Goal: Communication & Community: Answer question/provide support

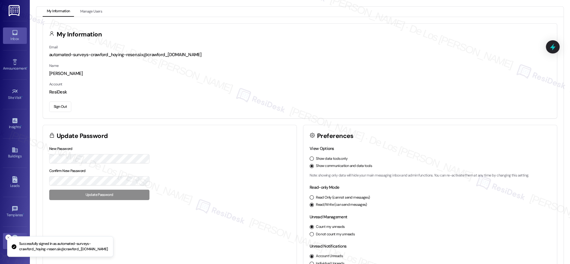
click at [22, 30] on link "Inbox" at bounding box center [15, 35] width 24 height 16
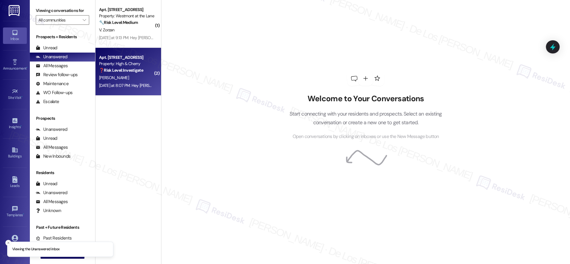
click at [138, 70] on strong "❓ Risk Level: Investigate" at bounding box center [121, 69] width 44 height 5
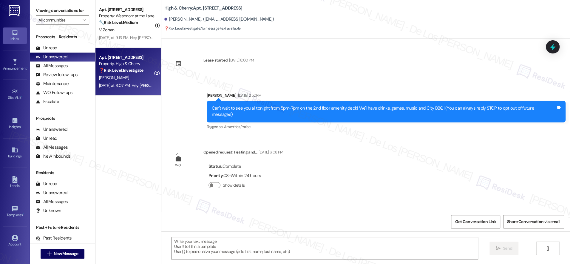
scroll to position [2693, 0]
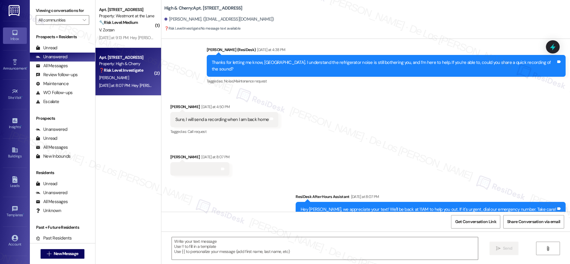
type textarea "Fetching suggested responses. Please feel free to read through the conversation…"
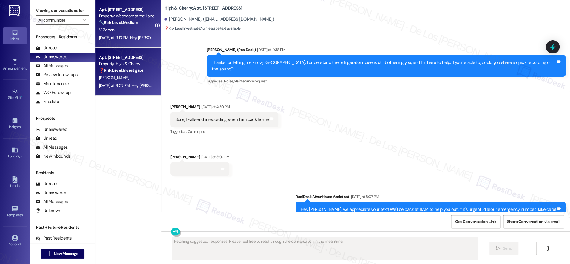
click at [136, 38] on div "[DATE] at 9:13 PM: Hey [PERSON_NAME], we appreciate your text! We'll be back at…" at bounding box center [232, 37] width 267 height 5
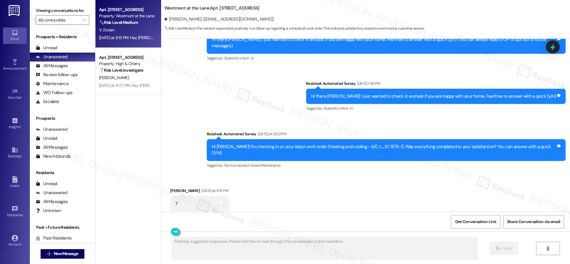
scroll to position [119, 0]
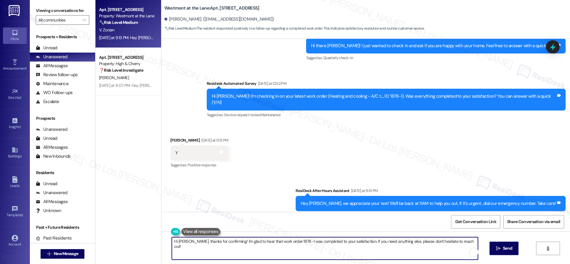
click at [250, 251] on textarea "Hi [PERSON_NAME], thanks for confirming! I'm glad to hear that work order 1878-…" at bounding box center [325, 248] width 306 height 22
paste textarea "I'm glad to know you're satisfied with your recent work order. If I may ask..ov…"
type textarea "I'm glad to know you're satisfied with your recent work order. If I may ask..ov…"
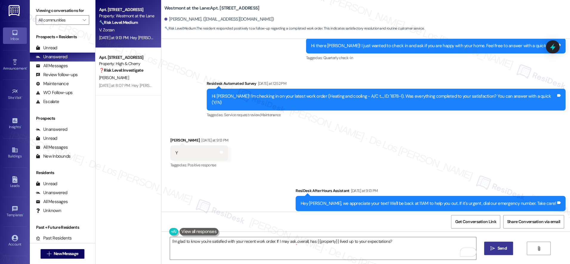
click at [487, 247] on button " Send" at bounding box center [498, 247] width 29 height 13
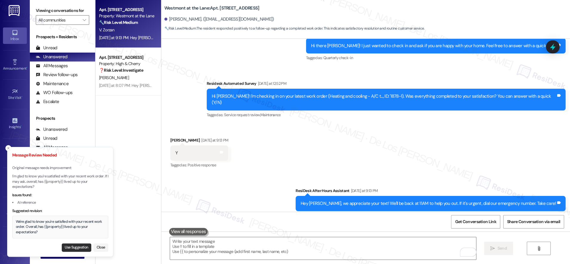
click at [80, 246] on button "Use Suggestion" at bounding box center [77, 247] width 30 height 8
type textarea "We're glad to know you're satisfied with your recent work order. Overall, has {…"
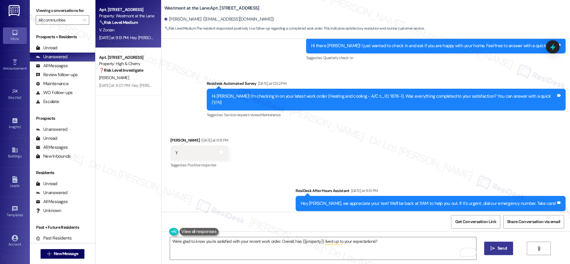
click at [493, 245] on span " Send" at bounding box center [499, 248] width 19 height 6
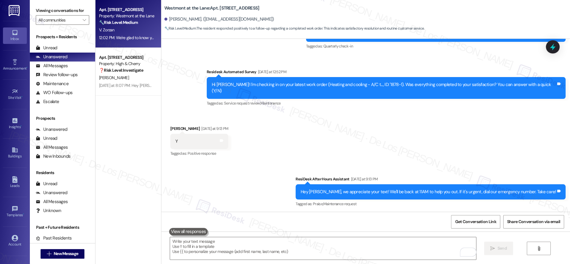
scroll to position [161, 0]
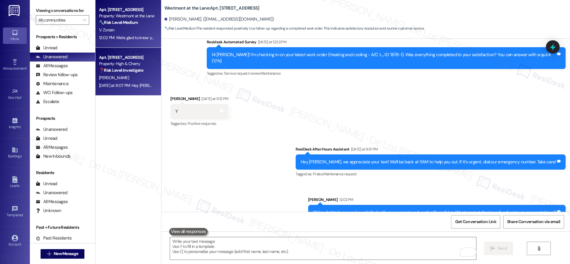
click at [96, 85] on div "Apt. [STREET_ADDRESS] Property: High & Cherry ❓ Risk Level: Investigate No mess…" at bounding box center [129, 72] width 66 height 48
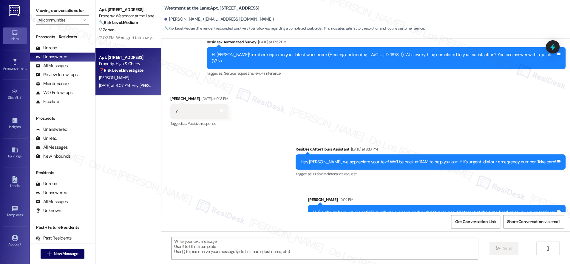
type textarea "Fetching suggested responses. Please feel free to read through the conversation…"
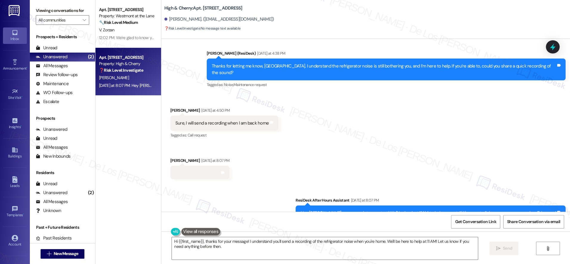
scroll to position [2693, 0]
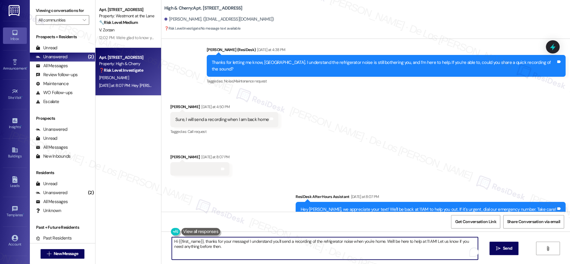
drag, startPoint x: 381, startPoint y: 241, endPoint x: 415, endPoint y: 256, distance: 37.6
click at [415, 256] on textarea "Hi {{first_name}}, thanks for your message! I understand you'll send a recordin…" at bounding box center [325, 248] width 306 height 22
drag, startPoint x: 378, startPoint y: 241, endPoint x: 456, endPoint y: 249, distance: 78.3
click at [456, 249] on div "Hi {{first_name}}, thanks for your message! I understand you'll send a recordin…" at bounding box center [323, 248] width 307 height 23
drag, startPoint x: 380, startPoint y: 241, endPoint x: 469, endPoint y: 257, distance: 91.0
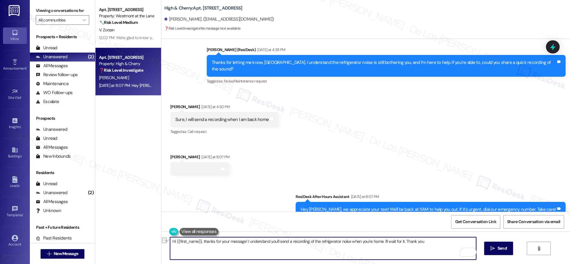
click at [469, 257] on textarea "Hi {{first_name}}, thanks for your message! I understand you'll send a recordin…" at bounding box center [323, 248] width 306 height 22
paste textarea "reaching out! I saw you mentioned you'd send a recording of the refrigerator no…"
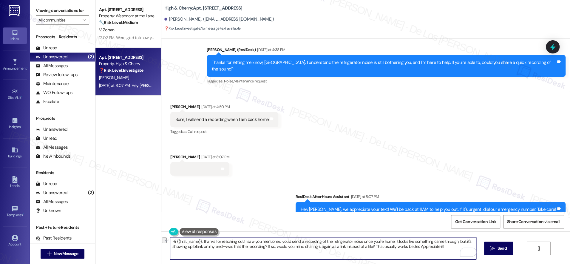
drag, startPoint x: 239, startPoint y: 239, endPoint x: 202, endPoint y: 240, distance: 37.0
click at [201, 240] on textarea "Hi {{first_name}}, thanks for reaching out! I saw you mentioned you'd send a re…" at bounding box center [323, 248] width 306 height 22
click at [177, 247] on textarea "Hi {{first_name}}! I saw you mentioned you'd send a recording of the refrigerat…" at bounding box center [323, 248] width 306 height 22
click at [430, 250] on textarea "Hi {{first_name}}! I saw you mentioned you'd send a recording of the refrigerat…" at bounding box center [323, 248] width 306 height 22
type textarea "Hi {{first_name}}! I saw you mentioned you'd send a recording of the refrigerat…"
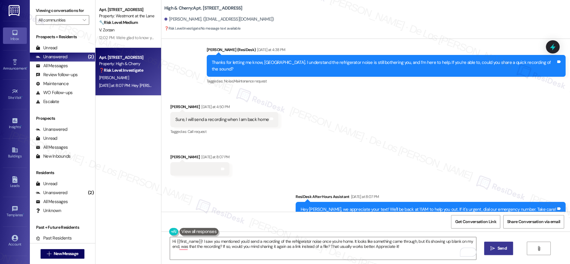
click at [491, 250] on icon "" at bounding box center [493, 248] width 4 height 5
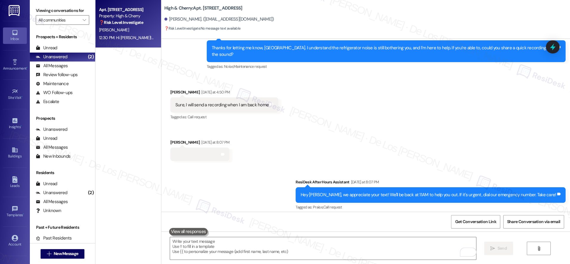
scroll to position [2741, 0]
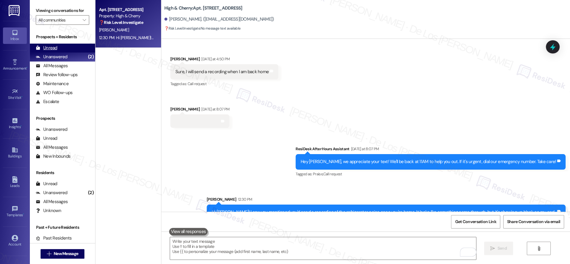
click at [67, 51] on div "Unread (0)" at bounding box center [62, 48] width 65 height 9
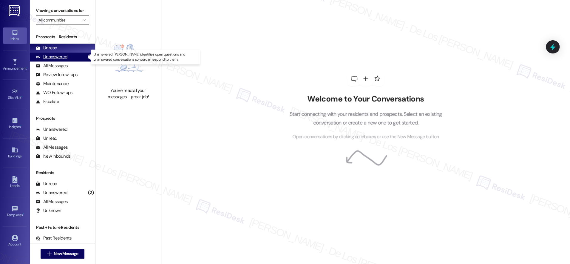
click at [87, 59] on div "(2)" at bounding box center [91, 56] width 9 height 9
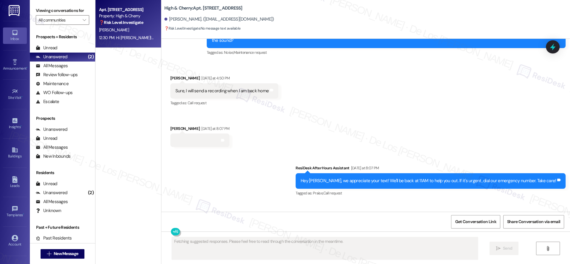
scroll to position [2816, 0]
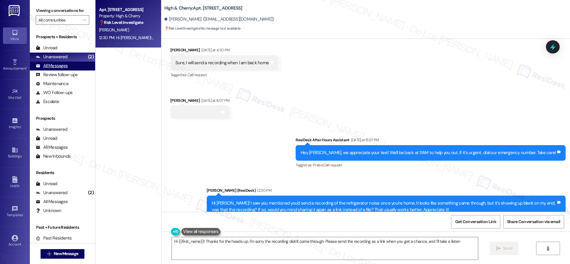
type textarea "Hi {{first_name}}! Thanks for the heads up. I'm sorry the recording didn't come…"
click at [84, 67] on div "All Messages (undefined)" at bounding box center [62, 65] width 65 height 9
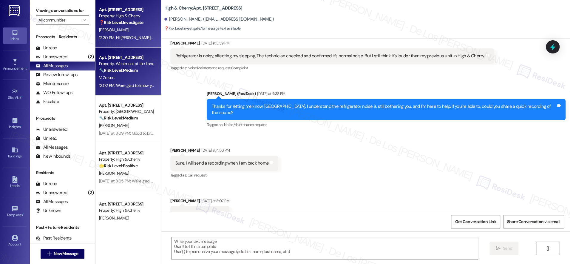
type textarea "Fetching suggested responses. Please feel free to read through the conversation…"
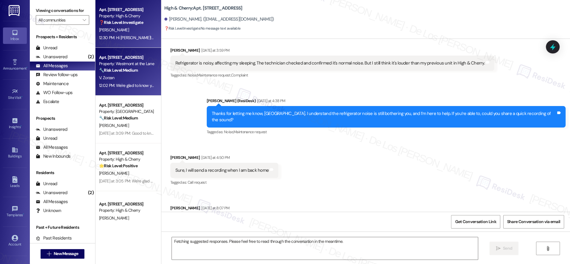
click at [124, 78] on div "V. Zorzan" at bounding box center [127, 77] width 56 height 7
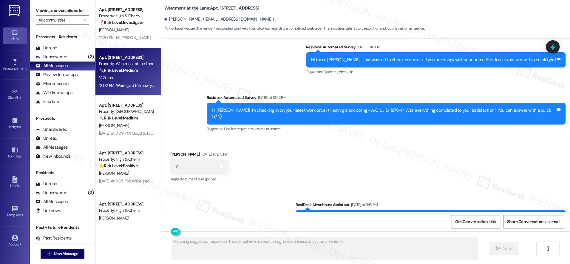
scroll to position [170, 0]
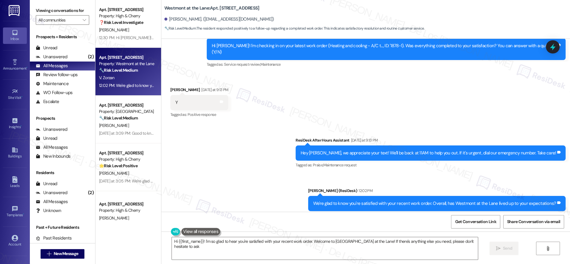
type textarea "Hi {{first_name}}! I'm so glad to hear you're satisfied with your recent work o…"
